Goal: Task Accomplishment & Management: Use online tool/utility

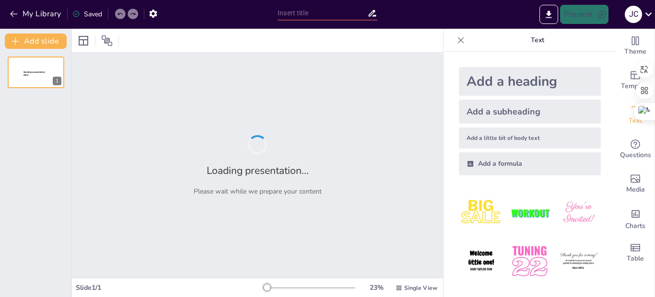
type input "DEL ARCHIVO SACA EL TITULO"
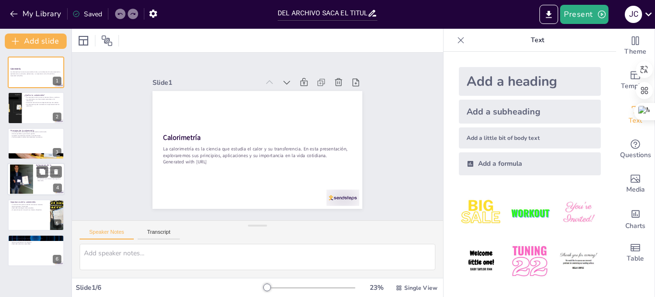
click at [35, 172] on div at bounding box center [36, 179] width 58 height 33
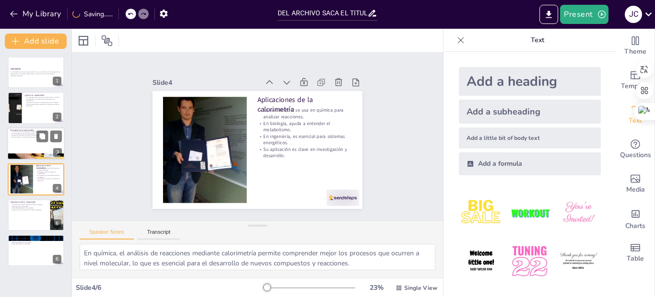
click at [22, 133] on p "El calor perdido es igual al calor ganado." at bounding box center [36, 134] width 52 height 2
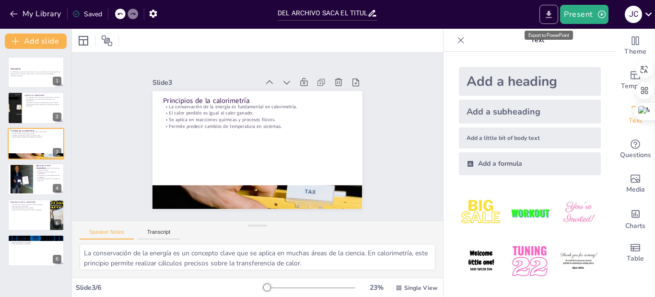
click at [550, 17] on icon "Export to PowerPoint" at bounding box center [549, 14] width 6 height 7
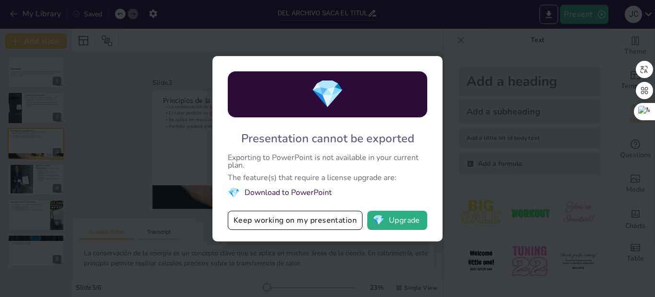
click at [505, 163] on div "💎 Presentation cannot be exported Exporting to PowerPoint is not available in y…" at bounding box center [327, 148] width 655 height 297
click at [478, 183] on div "💎 Presentation cannot be exported Exporting to PowerPoint is not available in y…" at bounding box center [327, 148] width 655 height 297
click at [189, 123] on div "💎 Presentation cannot be exported Exporting to PowerPoint is not available in y…" at bounding box center [327, 148] width 655 height 297
click at [318, 133] on div "Presentation cannot be exported" at bounding box center [327, 138] width 173 height 15
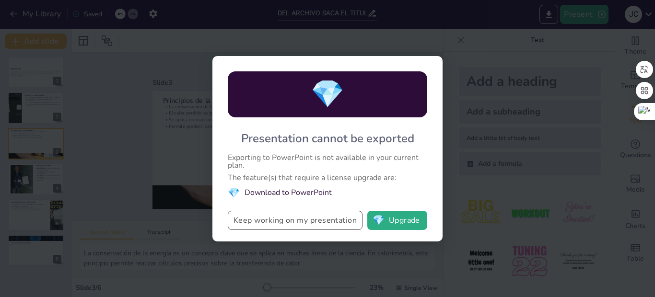
click at [304, 218] on button "Keep working on my presentation" at bounding box center [295, 220] width 135 height 19
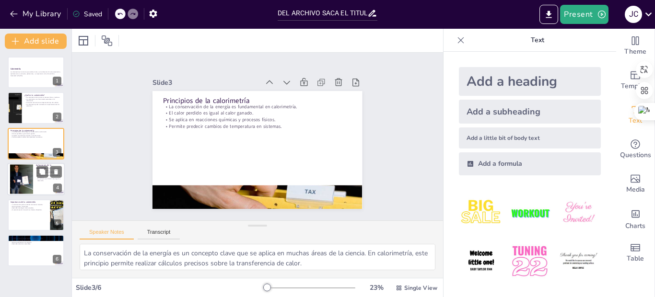
click at [52, 178] on p "Su aplicación es clave en investigación y desarrollo." at bounding box center [49, 179] width 26 height 3
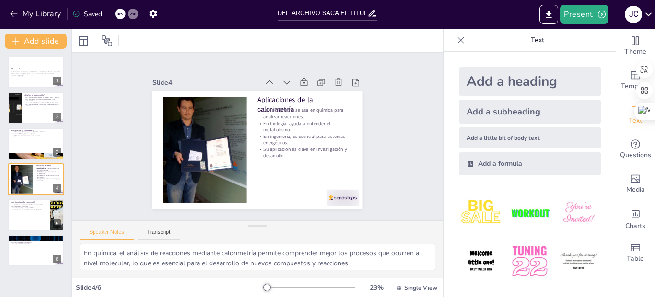
click at [49, 199] on div "Calorimetría La calorimetría es la ciencia que estudia el calor y su transferen…" at bounding box center [35, 162] width 71 height 210
click at [49, 211] on div at bounding box center [48, 208] width 25 height 12
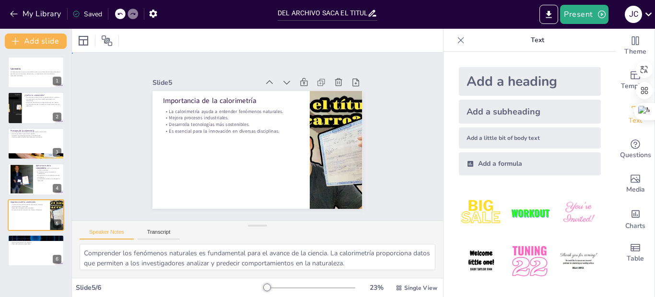
click at [120, 136] on div "Slide 1 Calorimetría La calorimetría es la ciencia que estudia el calor y su tr…" at bounding box center [258, 136] width 288 height 197
click at [53, 179] on p "Su aplicación es clave en investigación y desarrollo." at bounding box center [49, 179] width 26 height 3
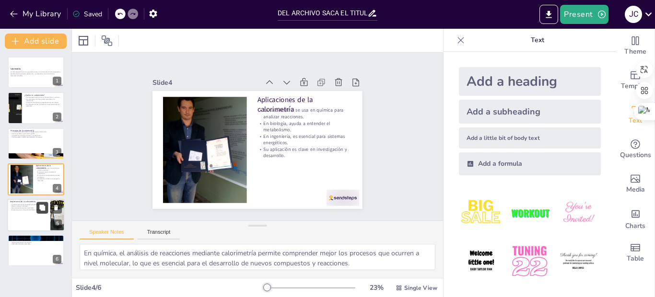
click at [40, 209] on icon at bounding box center [42, 208] width 6 height 6
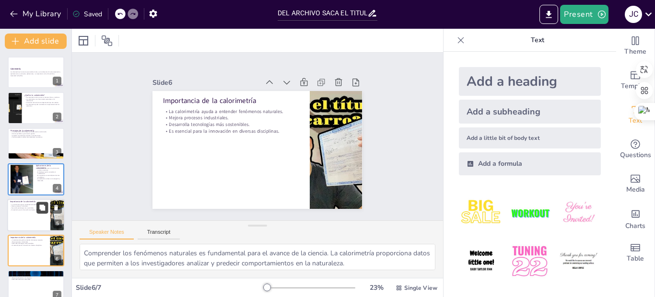
scroll to position [13, 0]
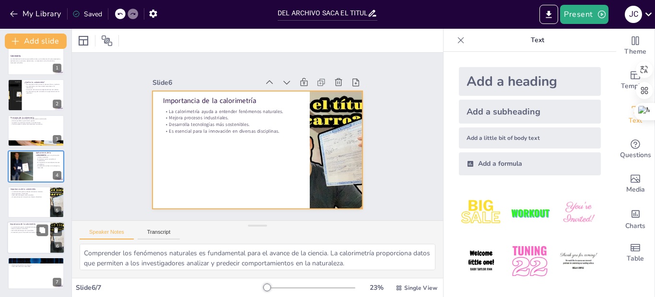
click at [35, 242] on div at bounding box center [36, 238] width 58 height 33
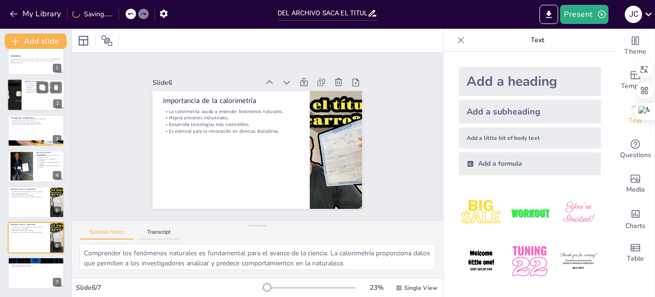
click at [37, 96] on div at bounding box center [36, 95] width 58 height 33
type textarea "La medición del calor es un aspecto crucial en la ciencia, ya que permite a los…"
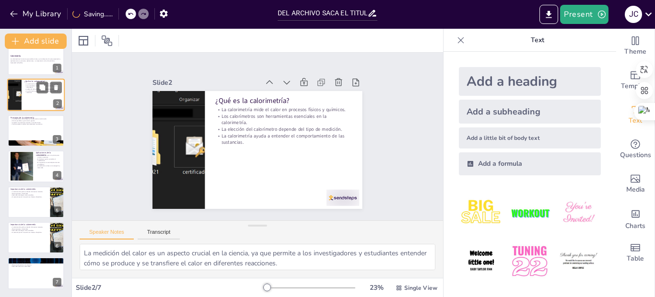
scroll to position [0, 0]
